Goal: Task Accomplishment & Management: Manage account settings

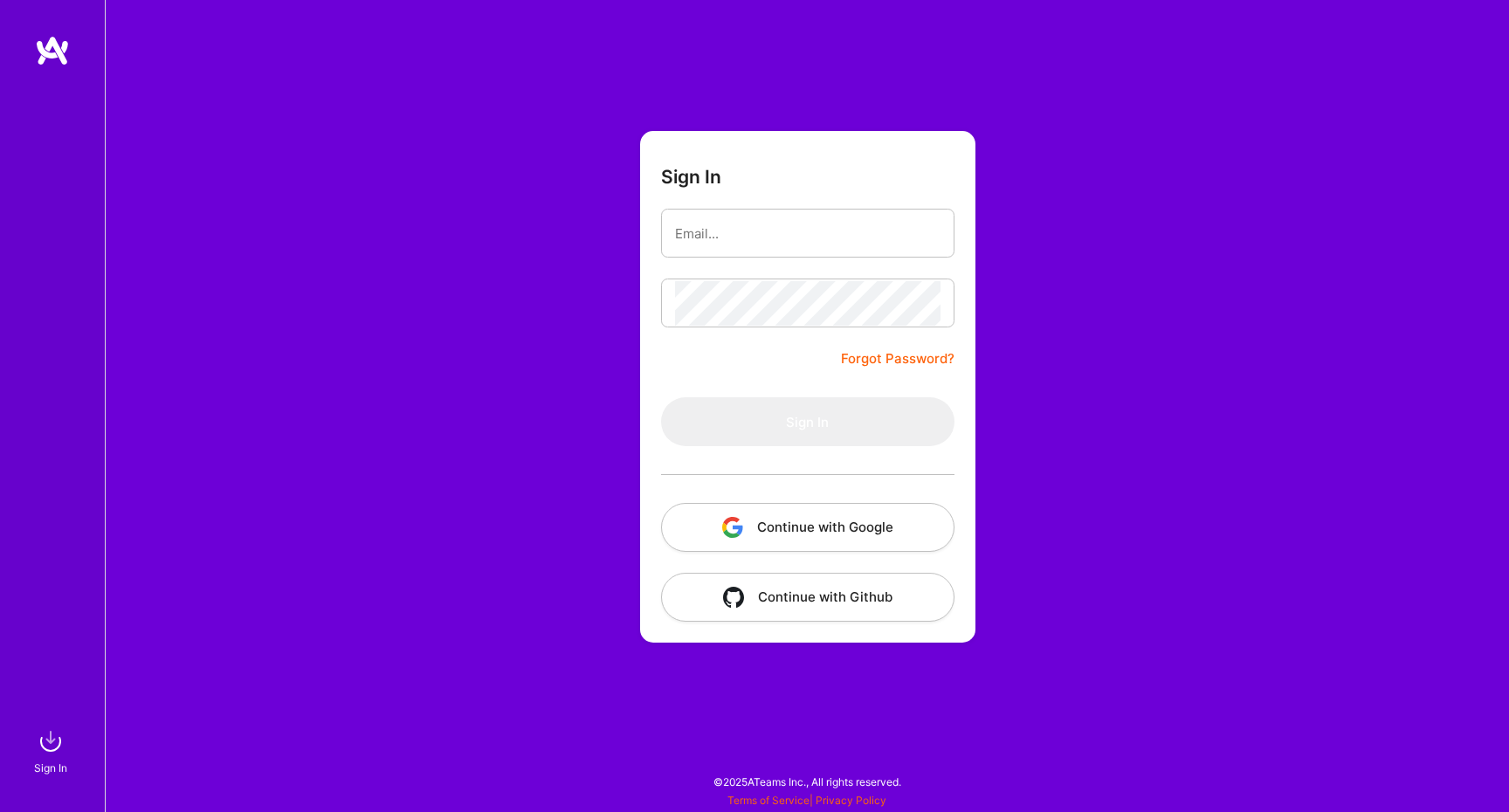
click at [825, 520] on button "Continue with Google" at bounding box center [808, 526] width 293 height 49
click at [331, 350] on div "Sign In Forgot Password? Sign In Continue with Google Continue with Github" at bounding box center [807, 406] width 1405 height 812
click at [839, 228] on input "email" at bounding box center [808, 233] width 266 height 45
type input "[EMAIL_ADDRESS][DOMAIN_NAME]"
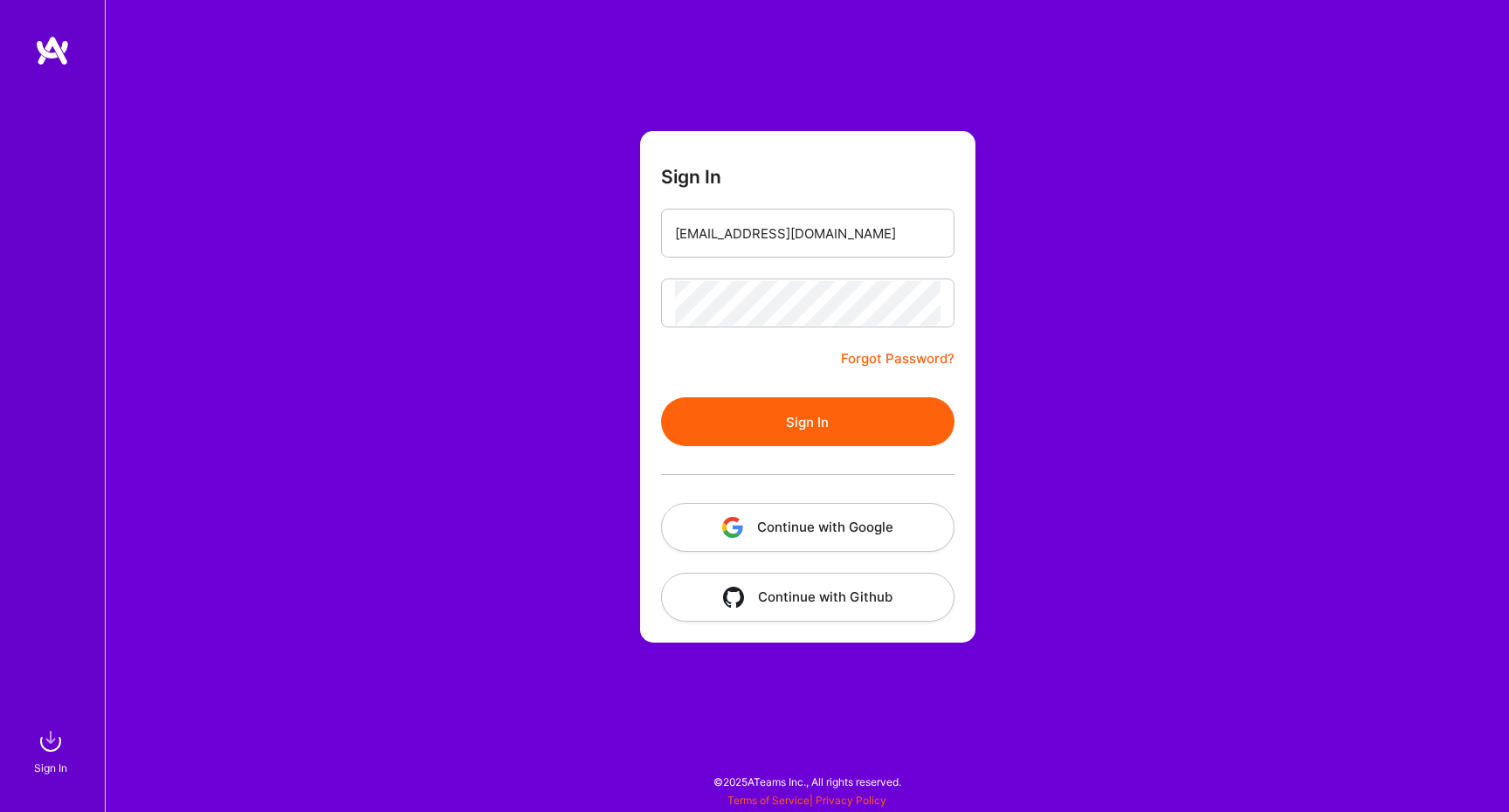
click at [798, 428] on button "Sign In" at bounding box center [808, 421] width 293 height 49
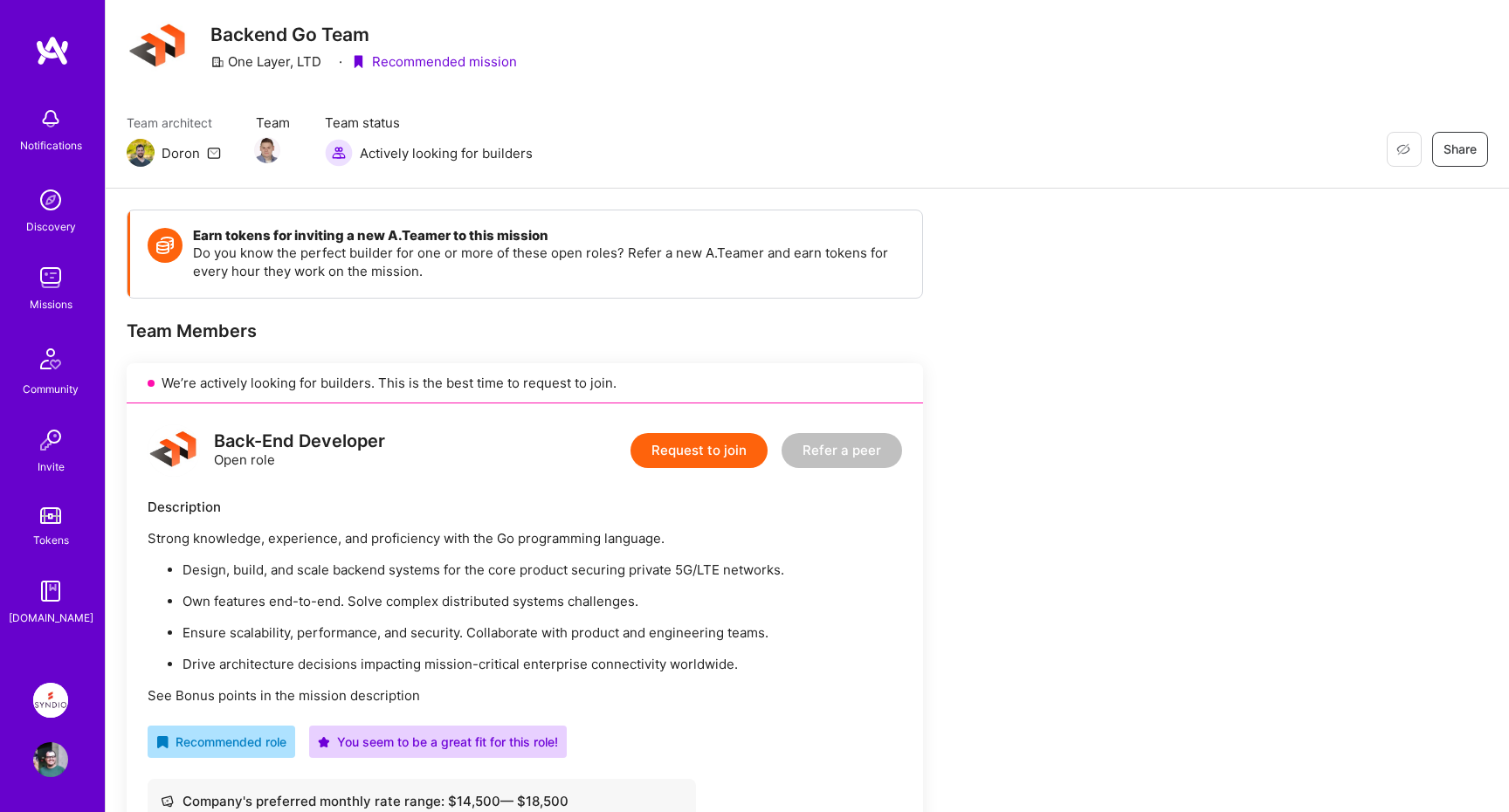
scroll to position [323, 0]
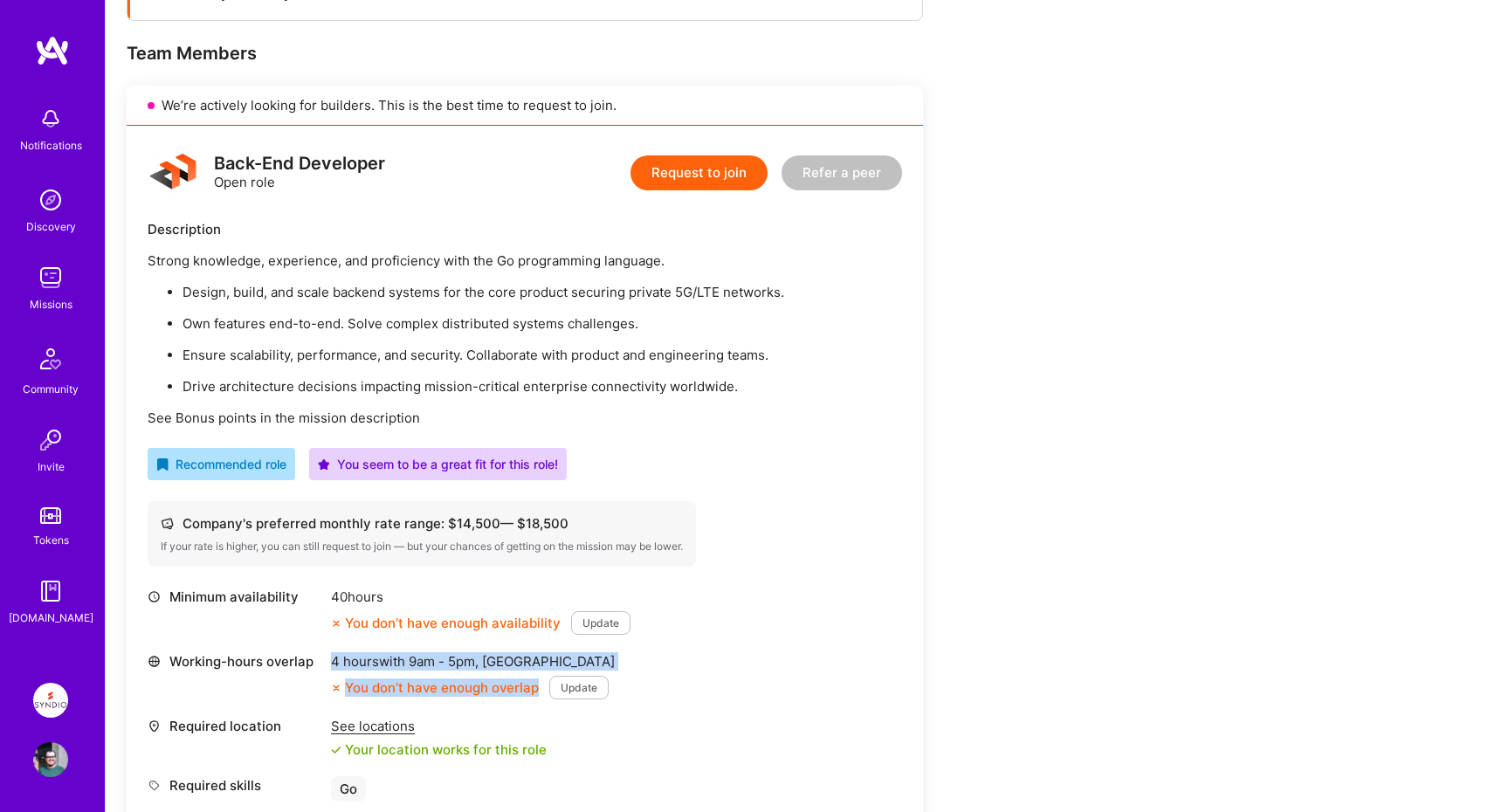
drag, startPoint x: 334, startPoint y: 657, endPoint x: 527, endPoint y: 682, distance: 194.6
click at [537, 688] on div "4 hours with 9am - 5pm , [GEOGRAPHIC_DATA] You don’t have enough overlap Update" at bounding box center [472, 677] width 284 height 48
click at [586, 679] on button "Update" at bounding box center [579, 687] width 60 height 24
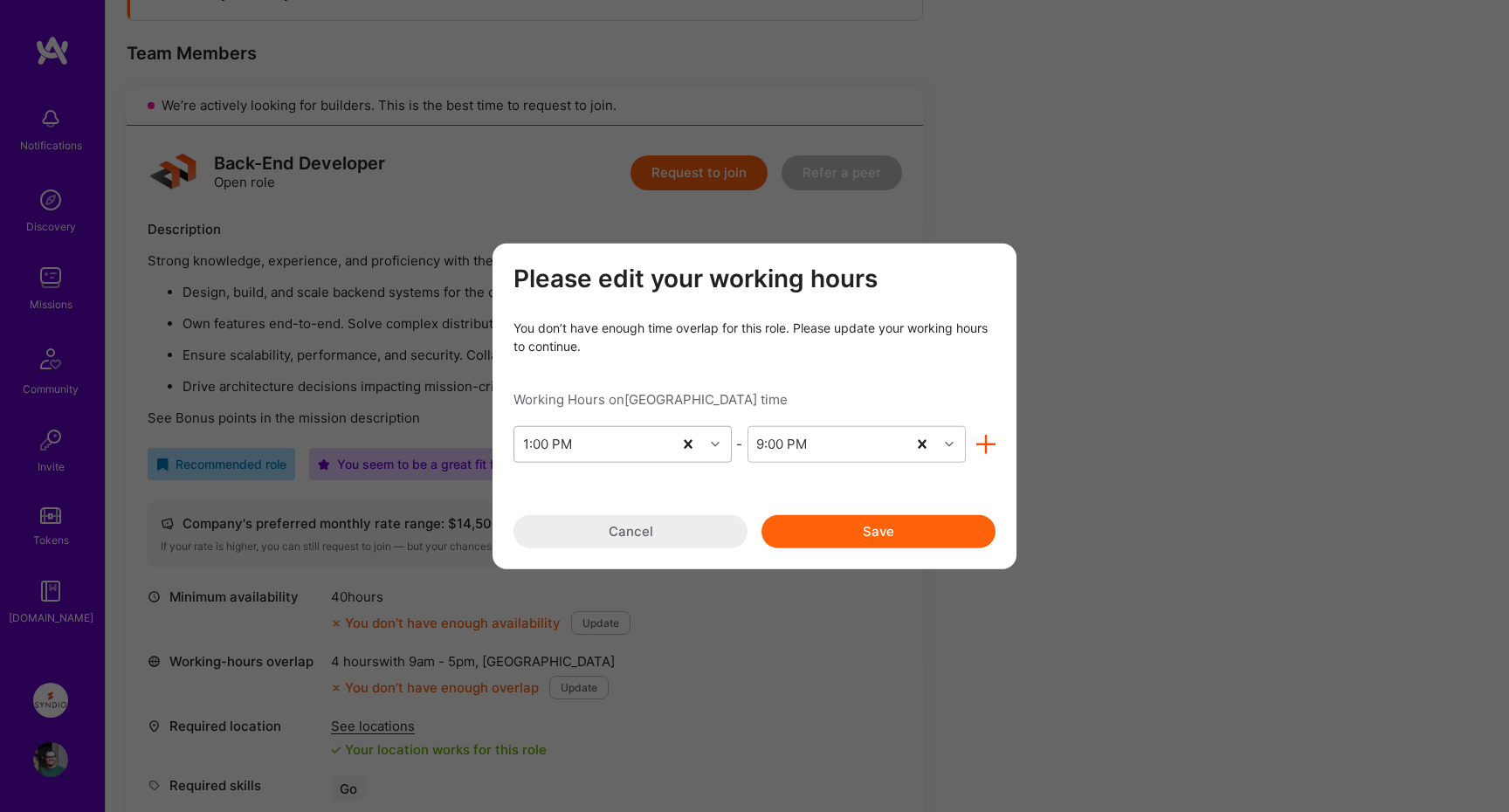
click at [717, 444] on icon "modal" at bounding box center [715, 444] width 9 height 9
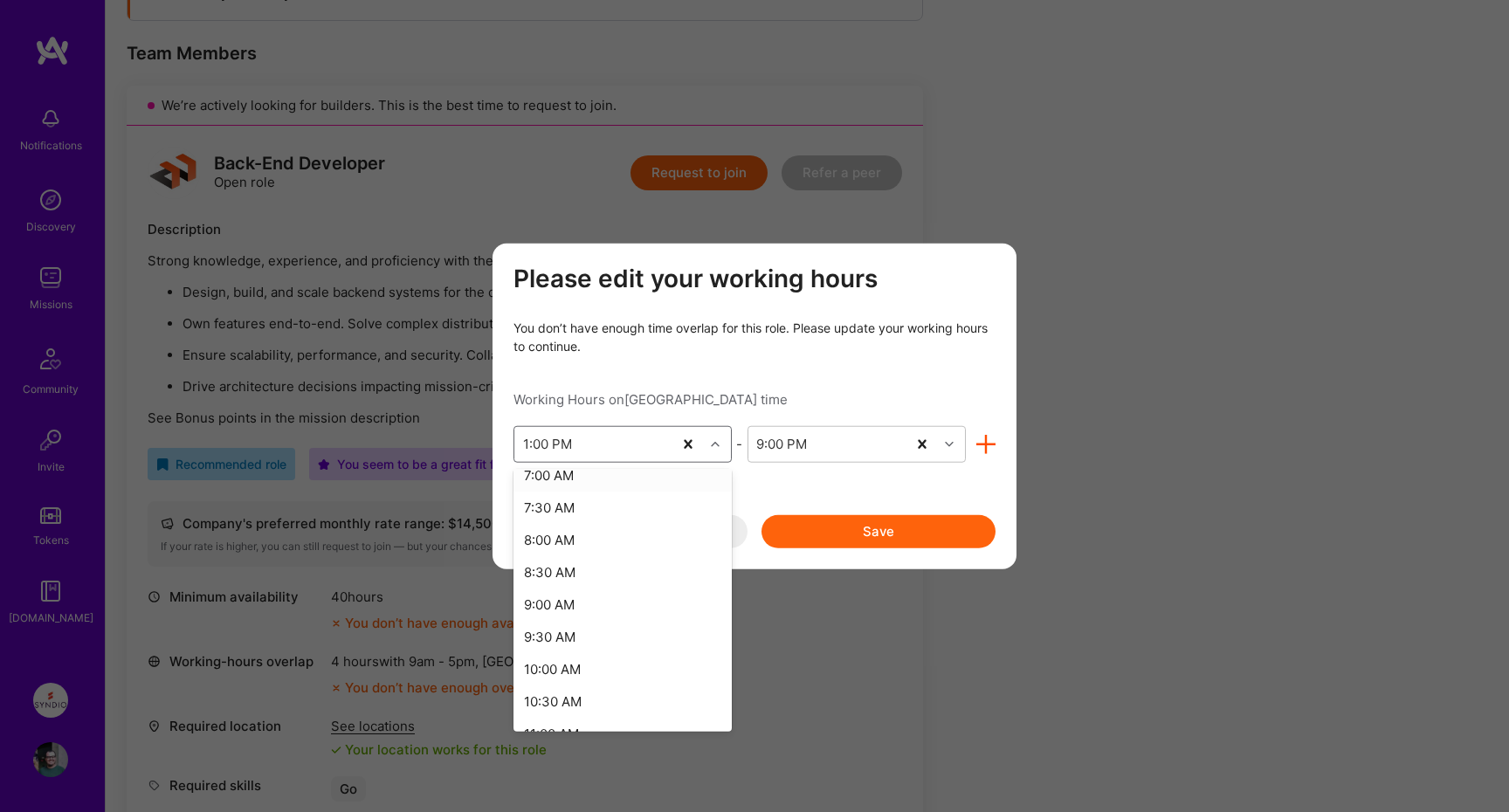
scroll to position [475, 0]
click at [686, 521] on div "8:00 AM" at bounding box center [623, 530] width 218 height 32
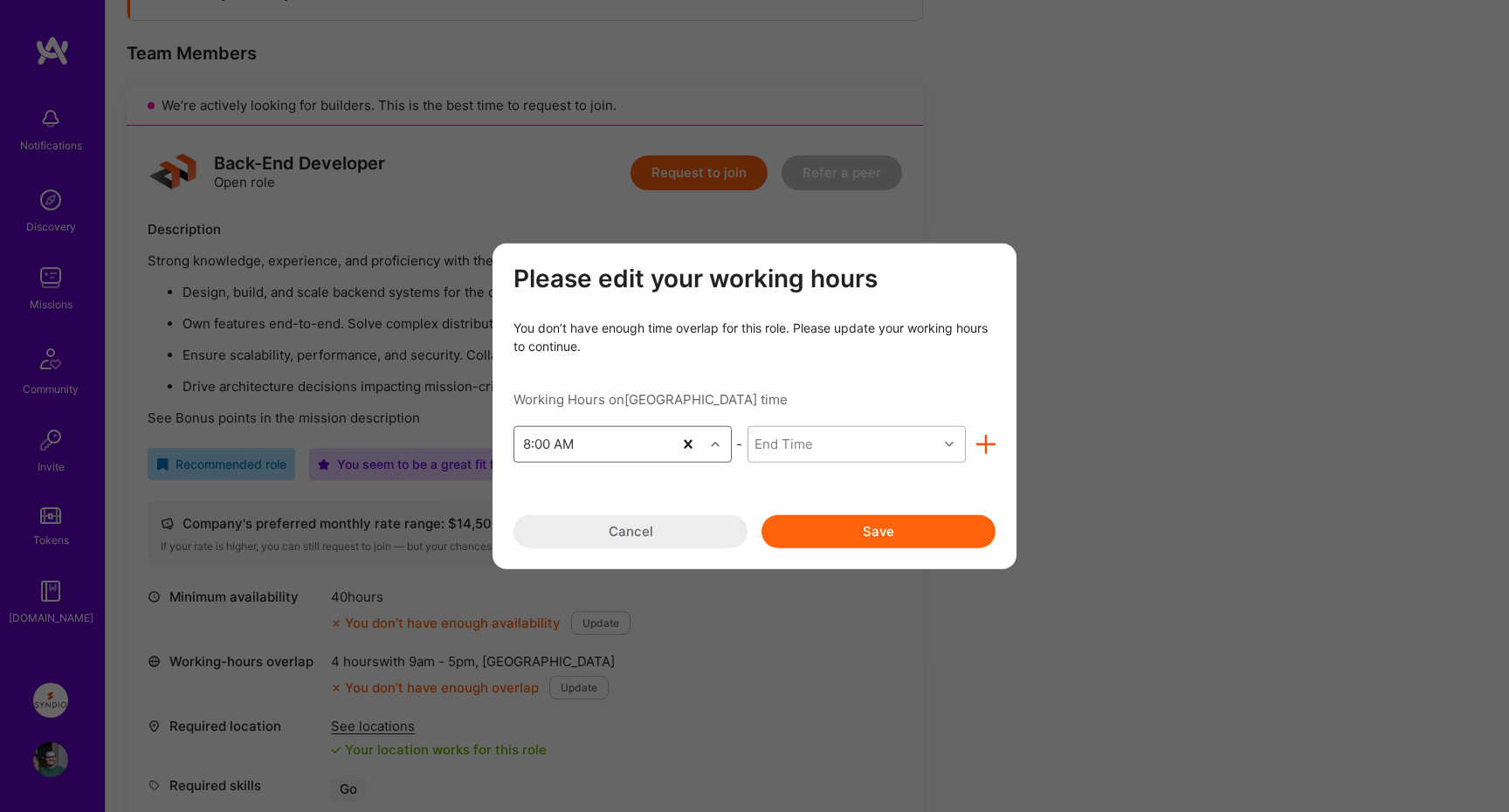
click at [955, 447] on div "modal" at bounding box center [951, 443] width 27 height 23
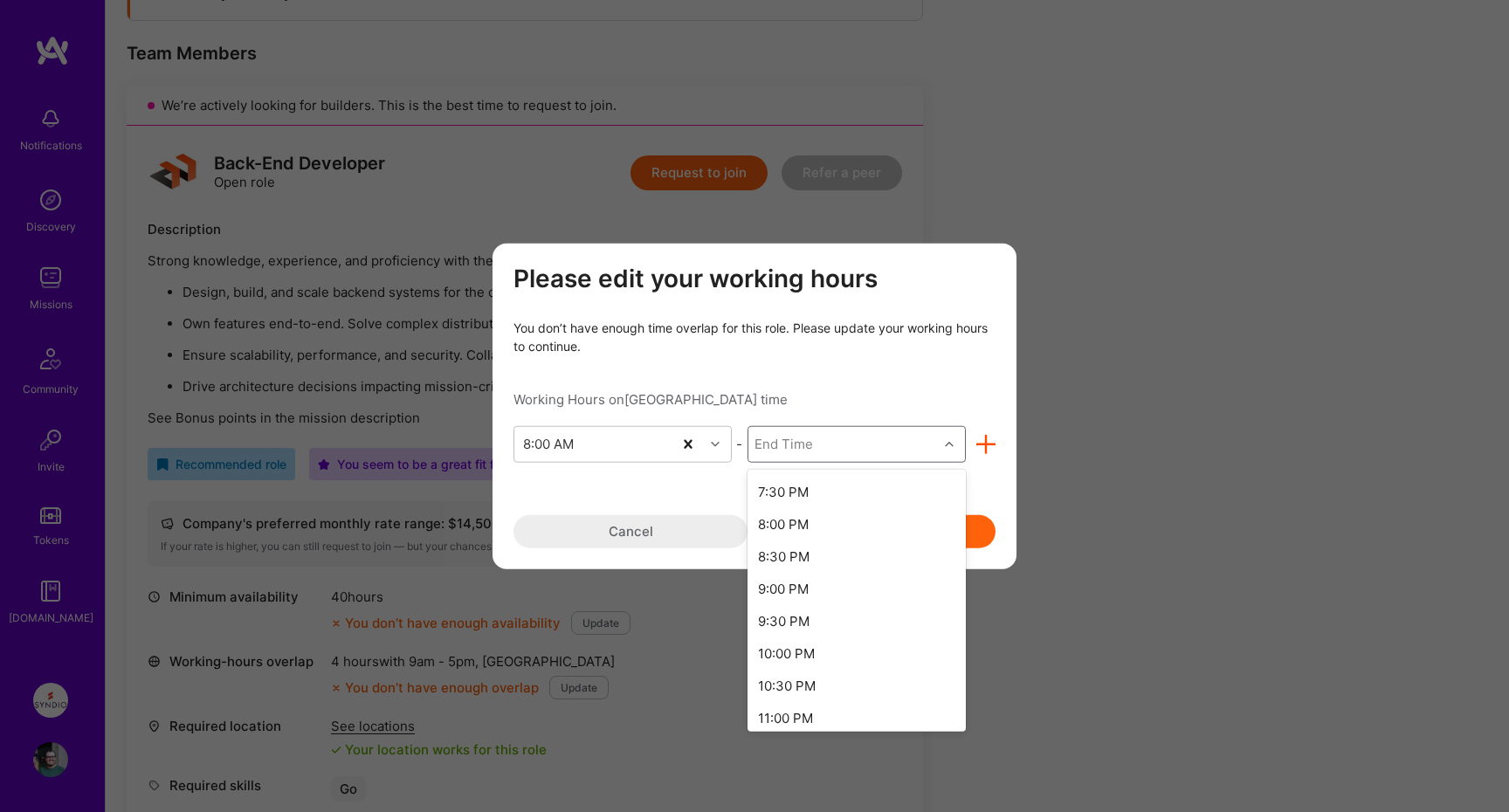
scroll to position [770, 0]
click at [822, 620] on div "10:00 PM" at bounding box center [856, 623] width 218 height 32
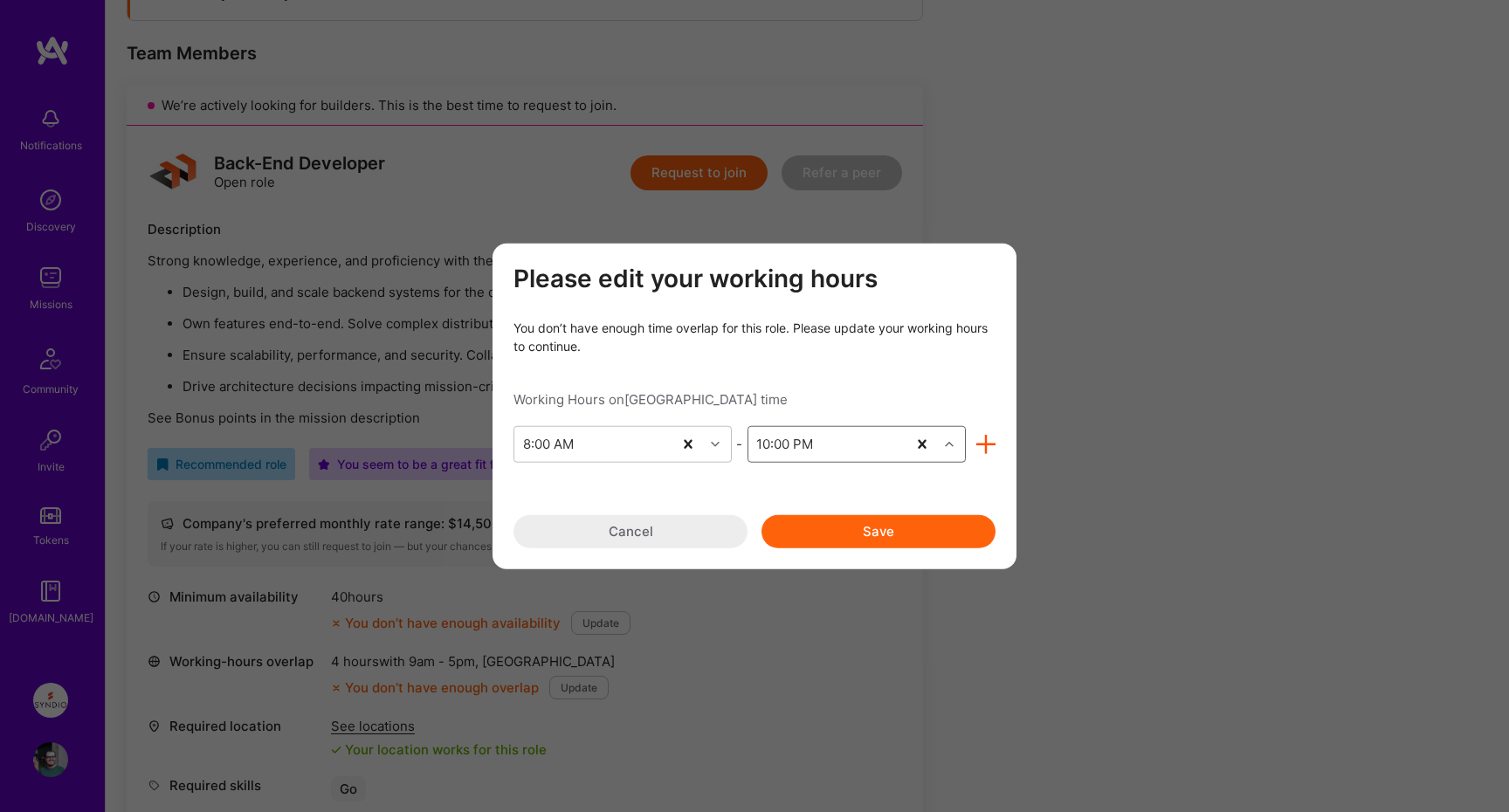
click at [874, 526] on button "Save" at bounding box center [879, 531] width 234 height 33
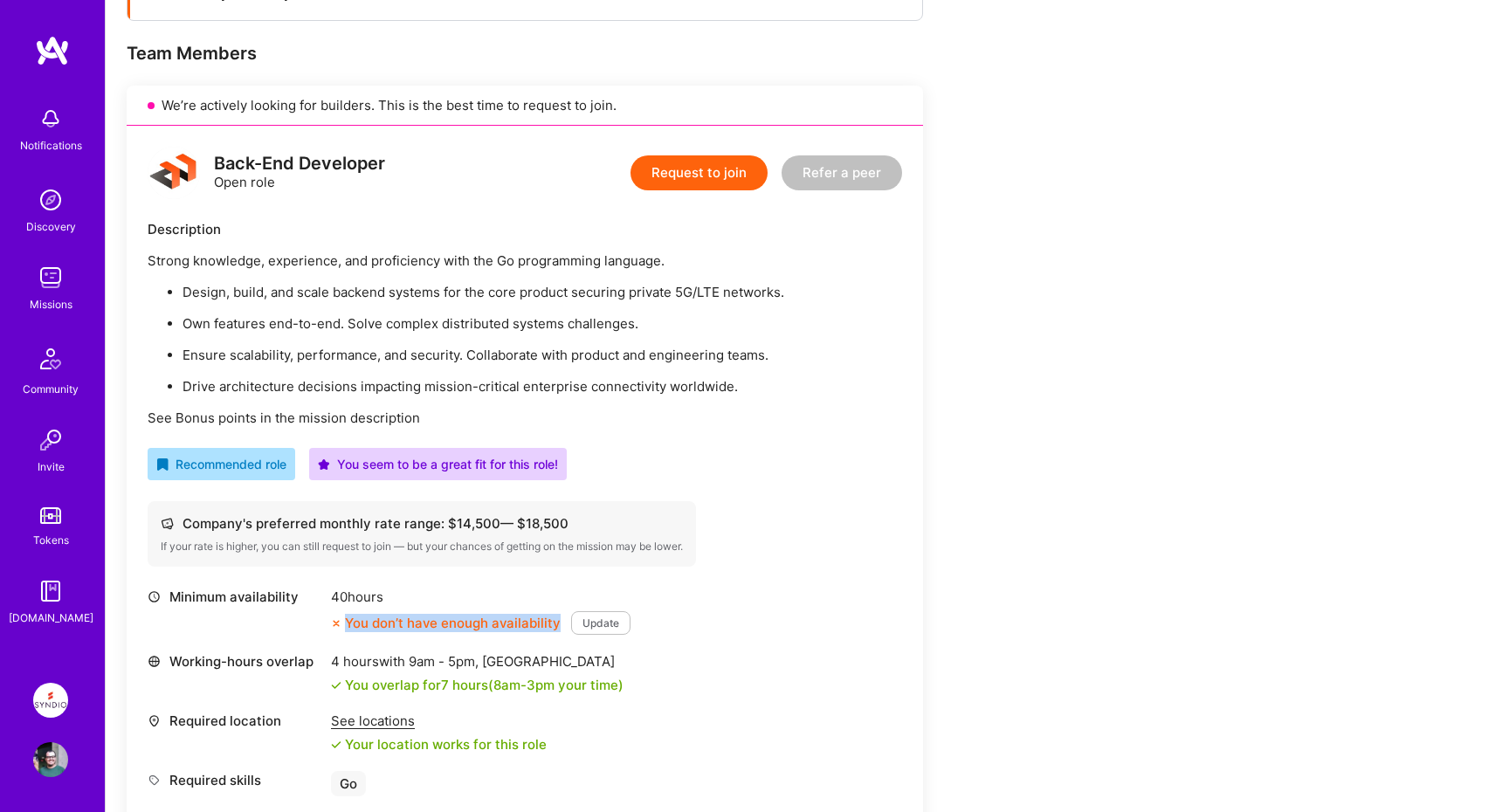
drag, startPoint x: 347, startPoint y: 622, endPoint x: 554, endPoint y: 624, distance: 207.0
click at [554, 624] on div "You don’t have enough availability" at bounding box center [445, 623] width 230 height 18
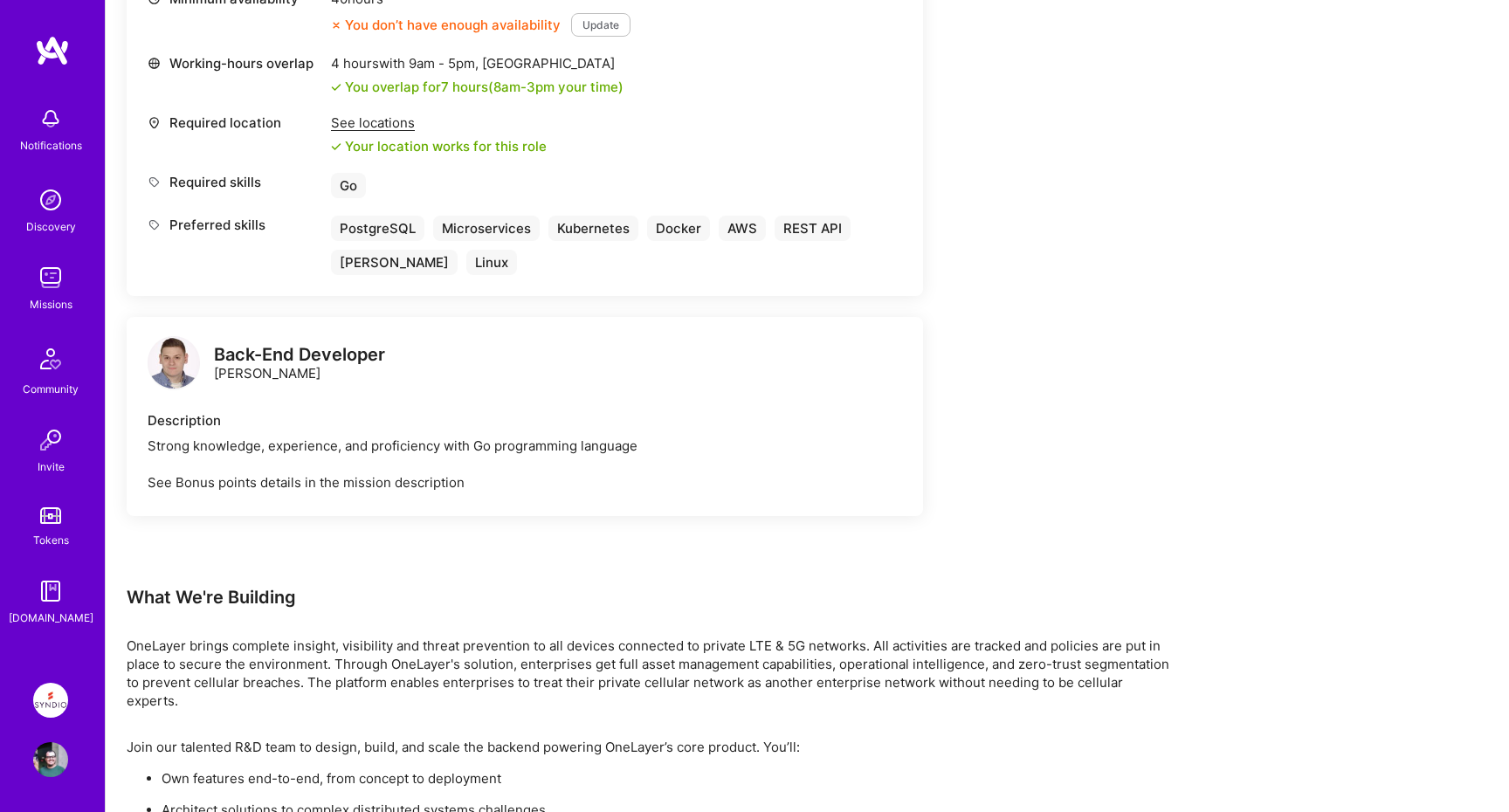
scroll to position [1023, 0]
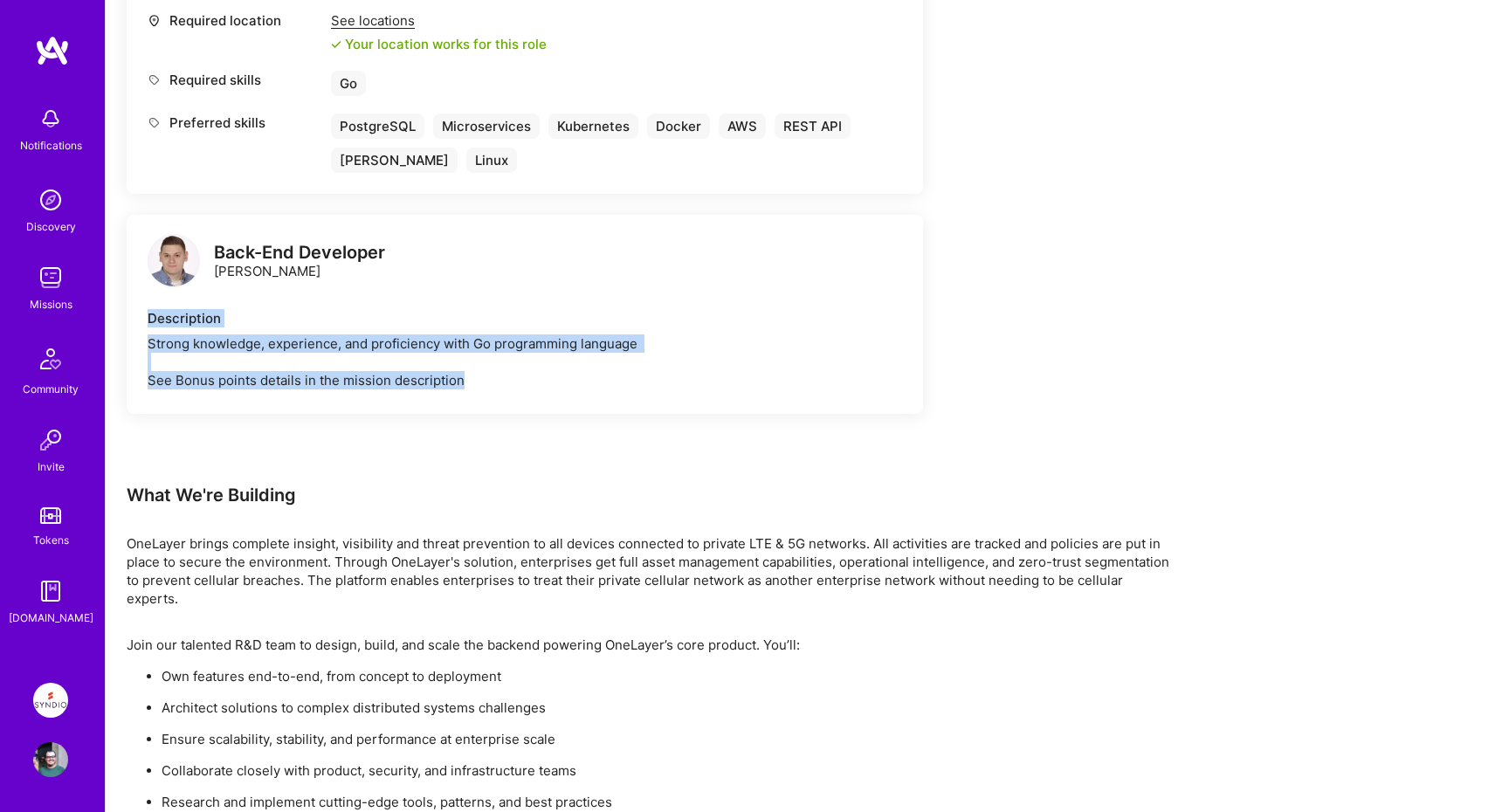
drag, startPoint x: 149, startPoint y: 319, endPoint x: 465, endPoint y: 375, distance: 320.9
click at [465, 375] on div "Description Strong knowledge, experience, and proficiency with Go programming l…" at bounding box center [525, 350] width 754 height 81
click at [465, 375] on div "Strong knowledge, experience, and proficiency with Go programming language See …" at bounding box center [525, 362] width 754 height 55
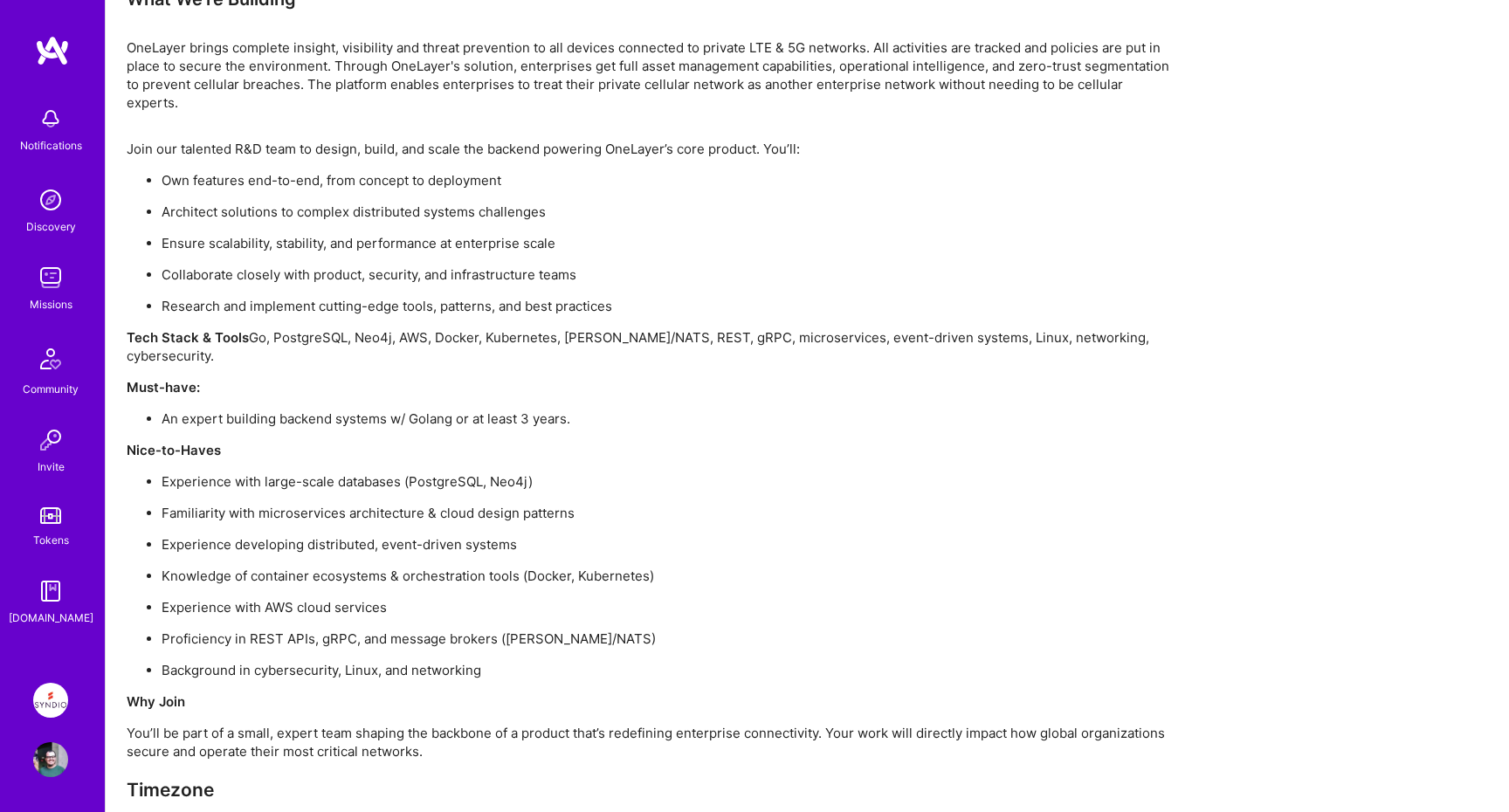
scroll to position [1563, 0]
